Goal: Transaction & Acquisition: Subscribe to service/newsletter

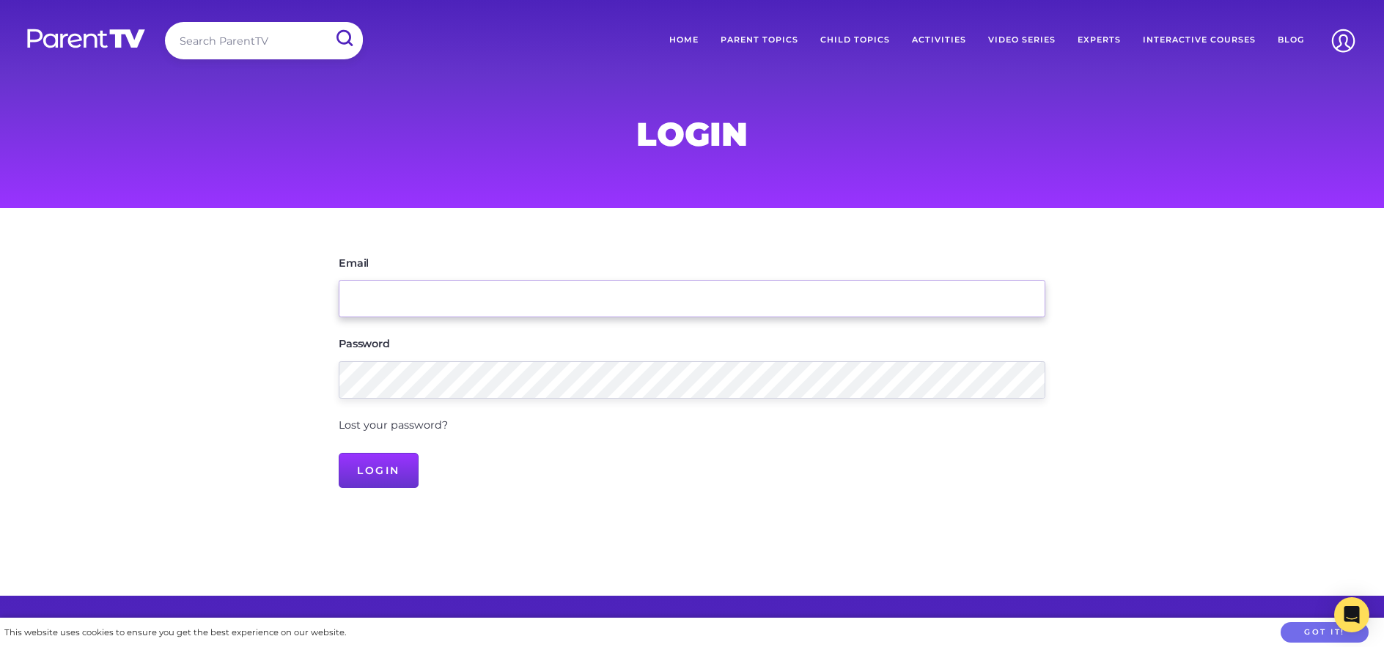
click at [528, 312] on input "Email" at bounding box center [692, 298] width 707 height 37
type input "erinm@eastonpl.org"
